Goal: Navigation & Orientation: Find specific page/section

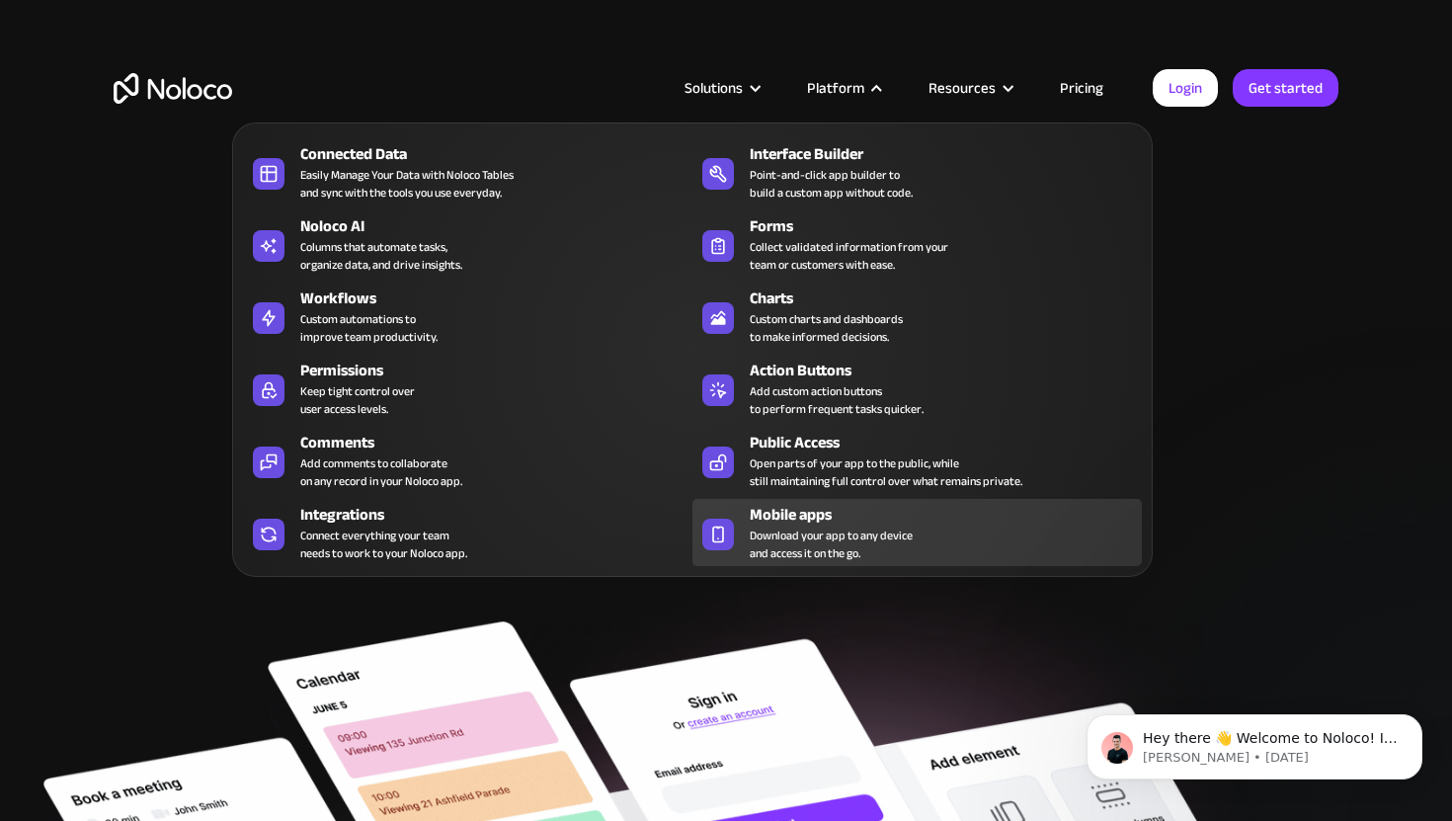
click at [777, 547] on span "Download your app to any device and access it on the go." at bounding box center [831, 544] width 163 height 36
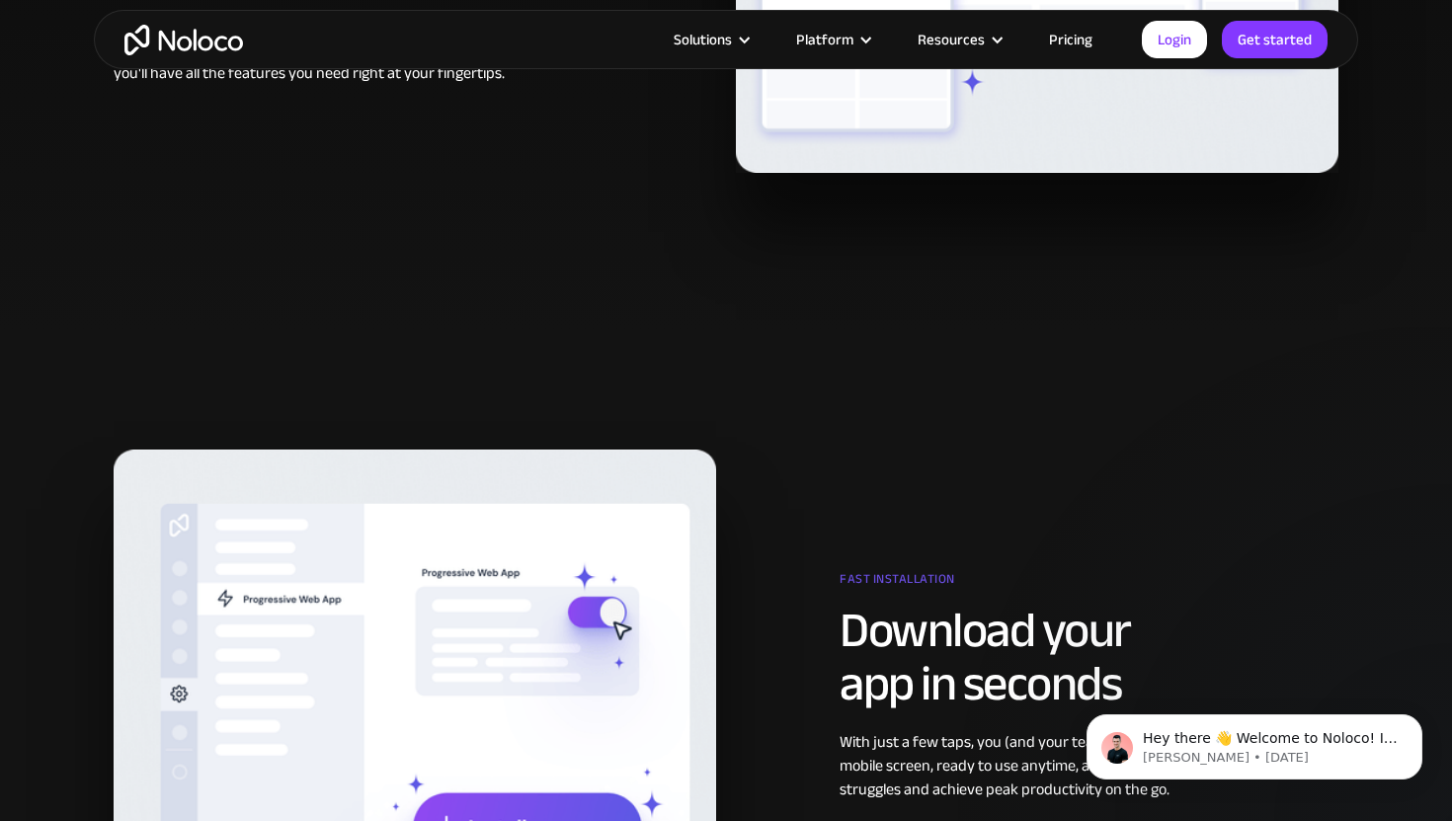
scroll to position [1035, 0]
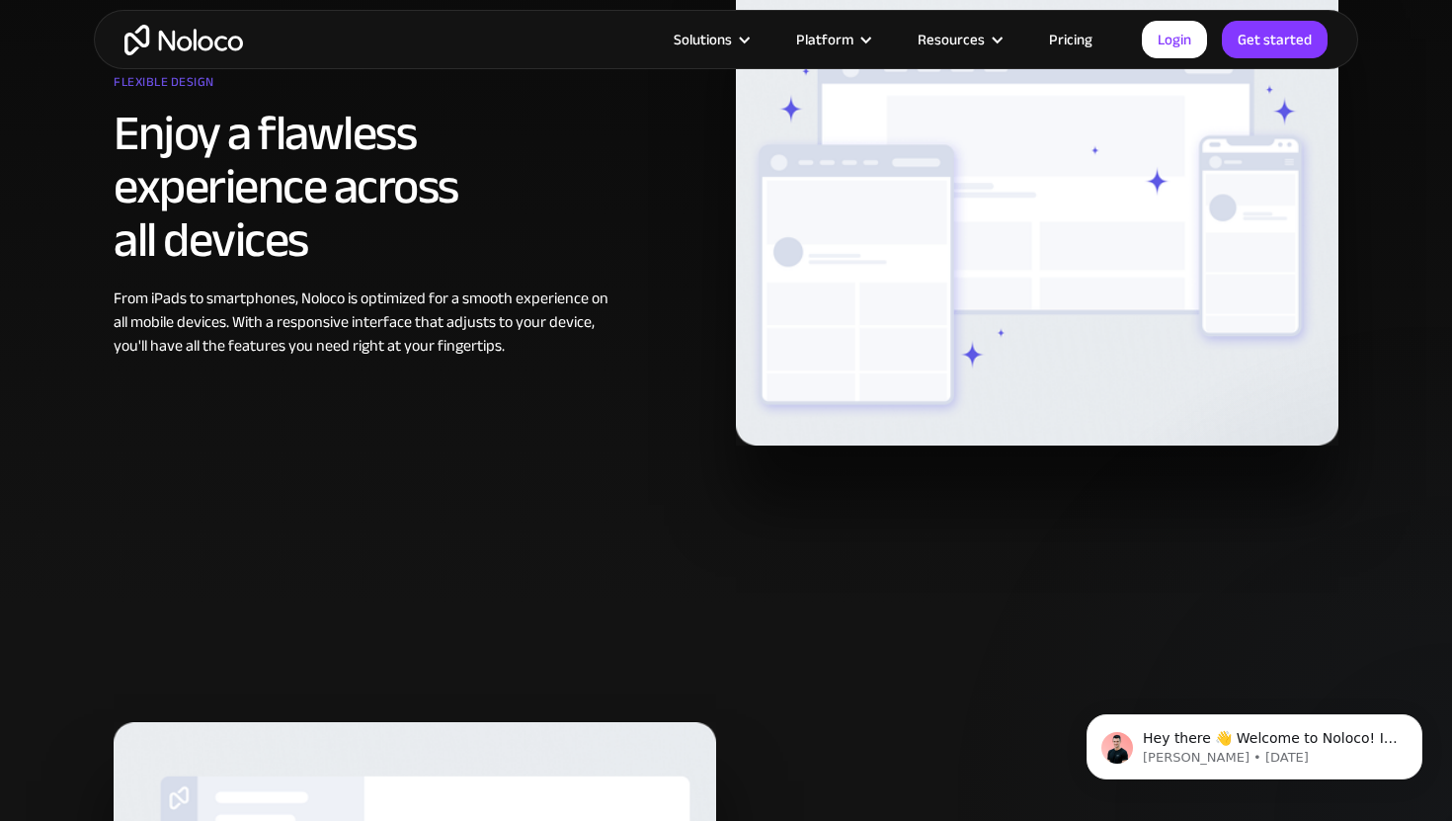
click at [1058, 49] on link "Pricing" at bounding box center [1070, 40] width 93 height 26
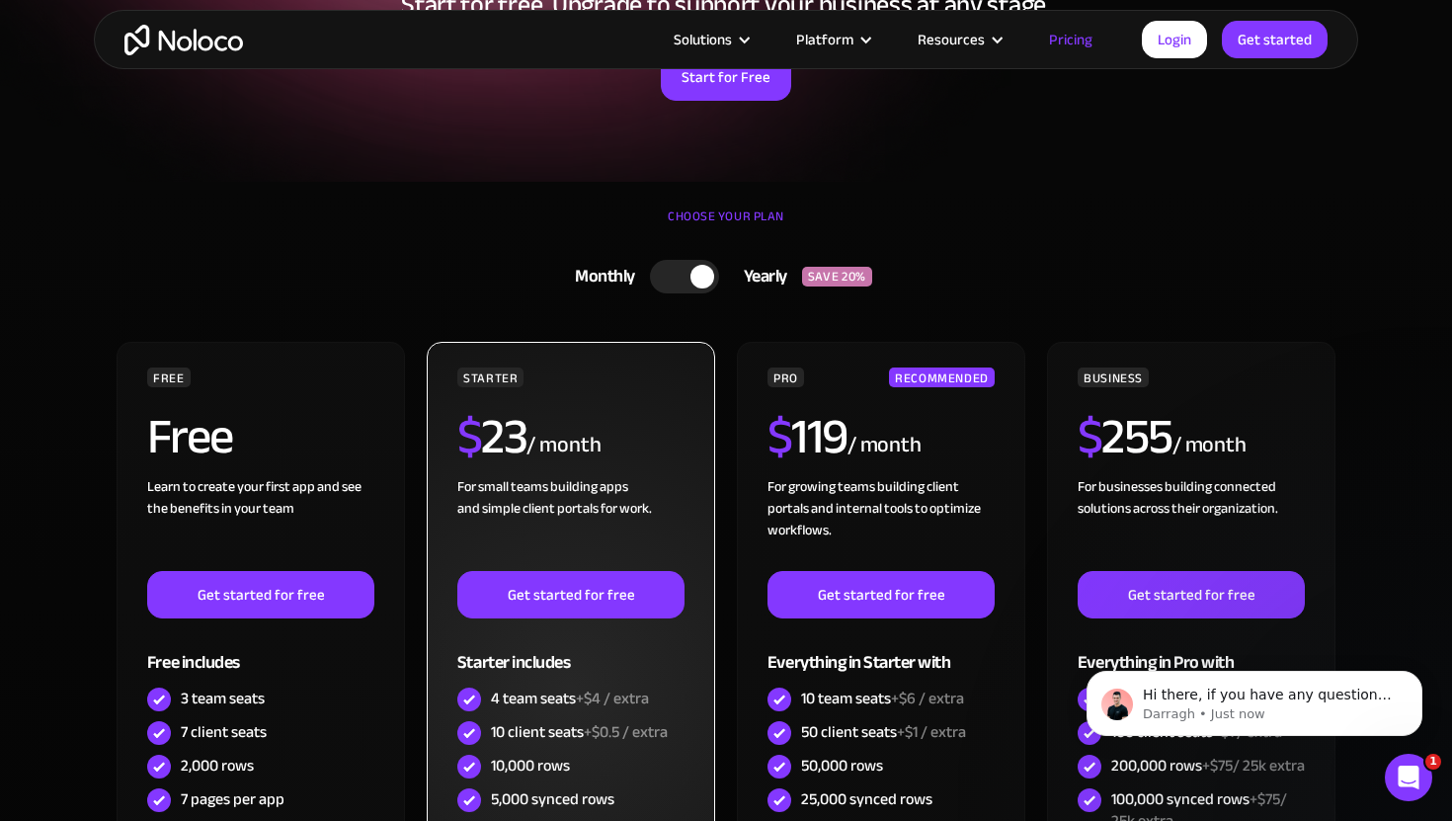
scroll to position [276, 0]
